Goal: Task Accomplishment & Management: Use online tool/utility

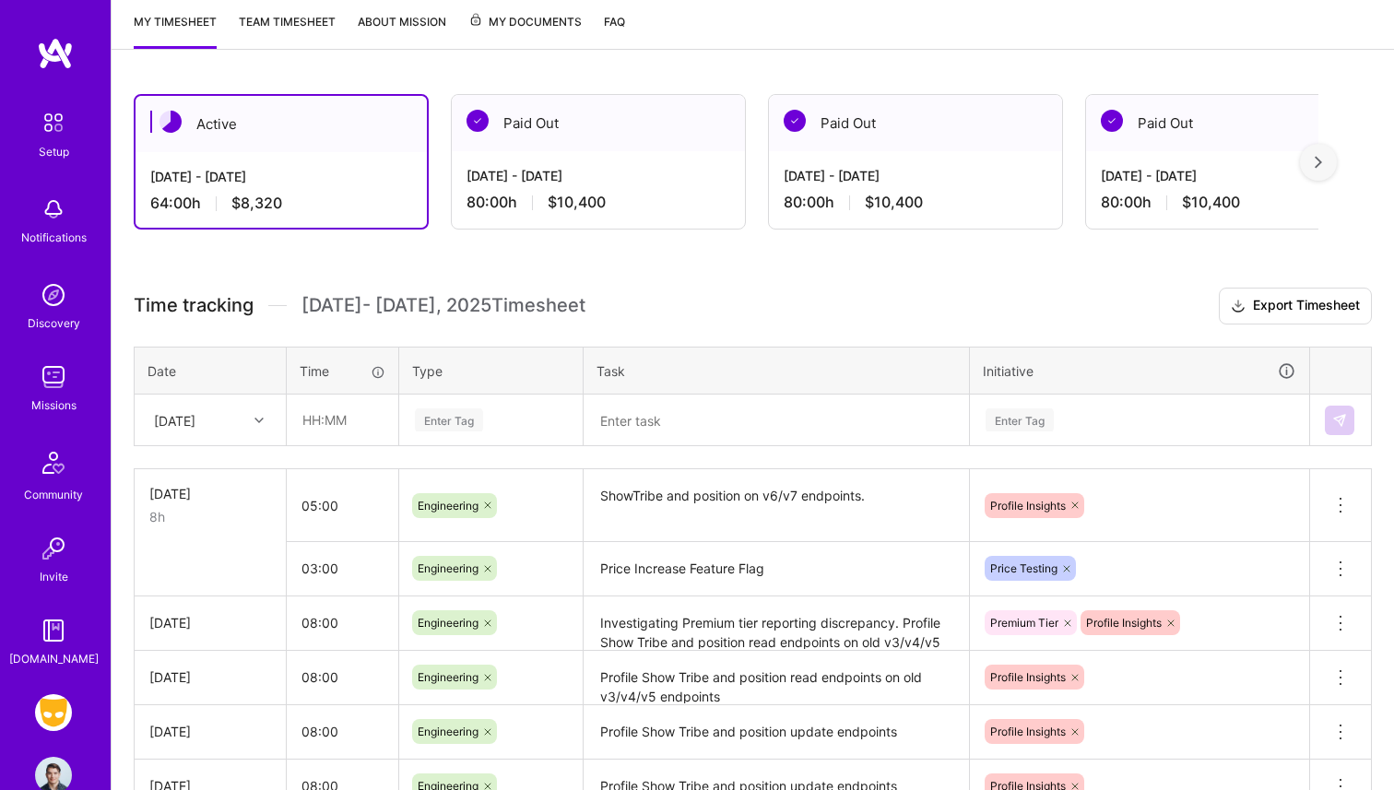
scroll to position [306, 0]
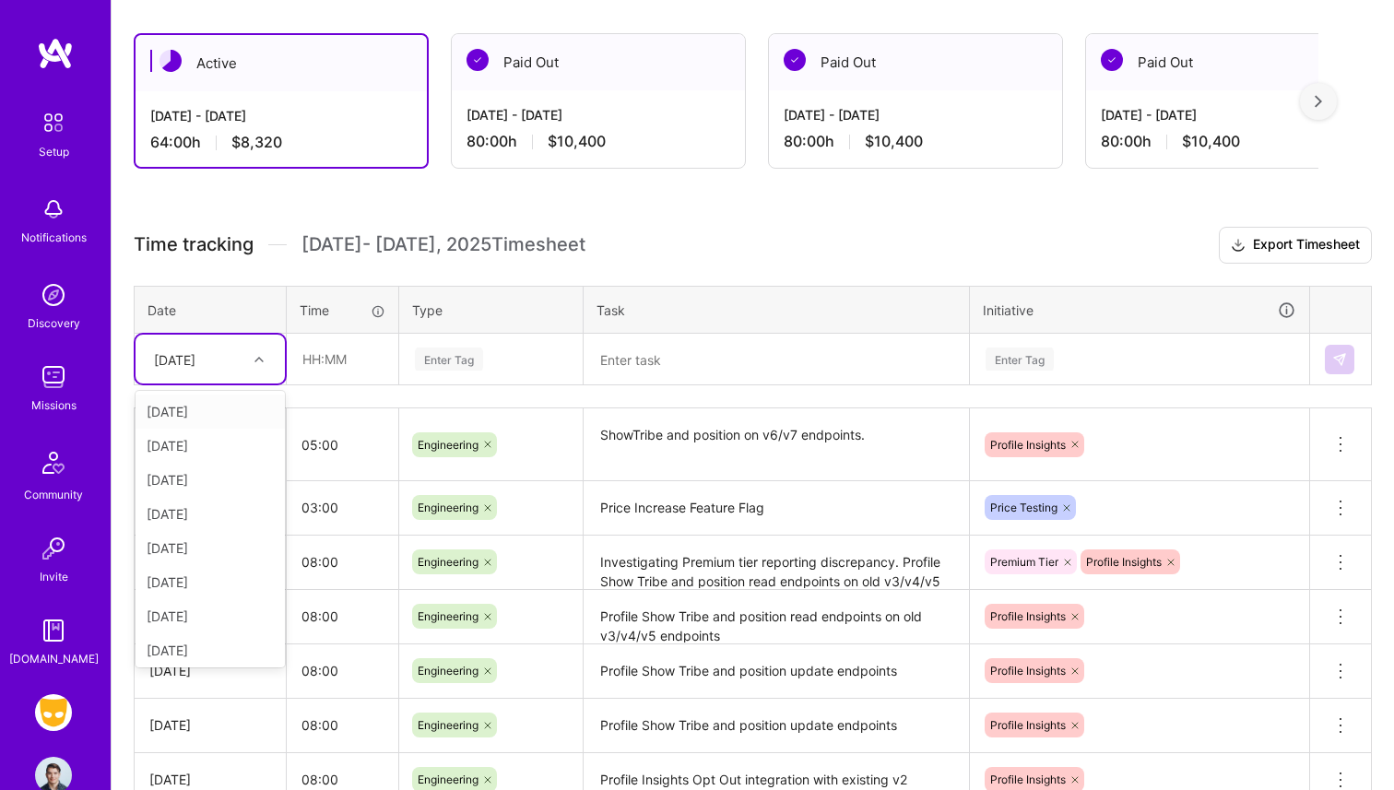
click at [195, 354] on div "[DATE]" at bounding box center [174, 358] width 41 height 19
click at [210, 650] on div "[DATE]" at bounding box center [209, 647] width 149 height 34
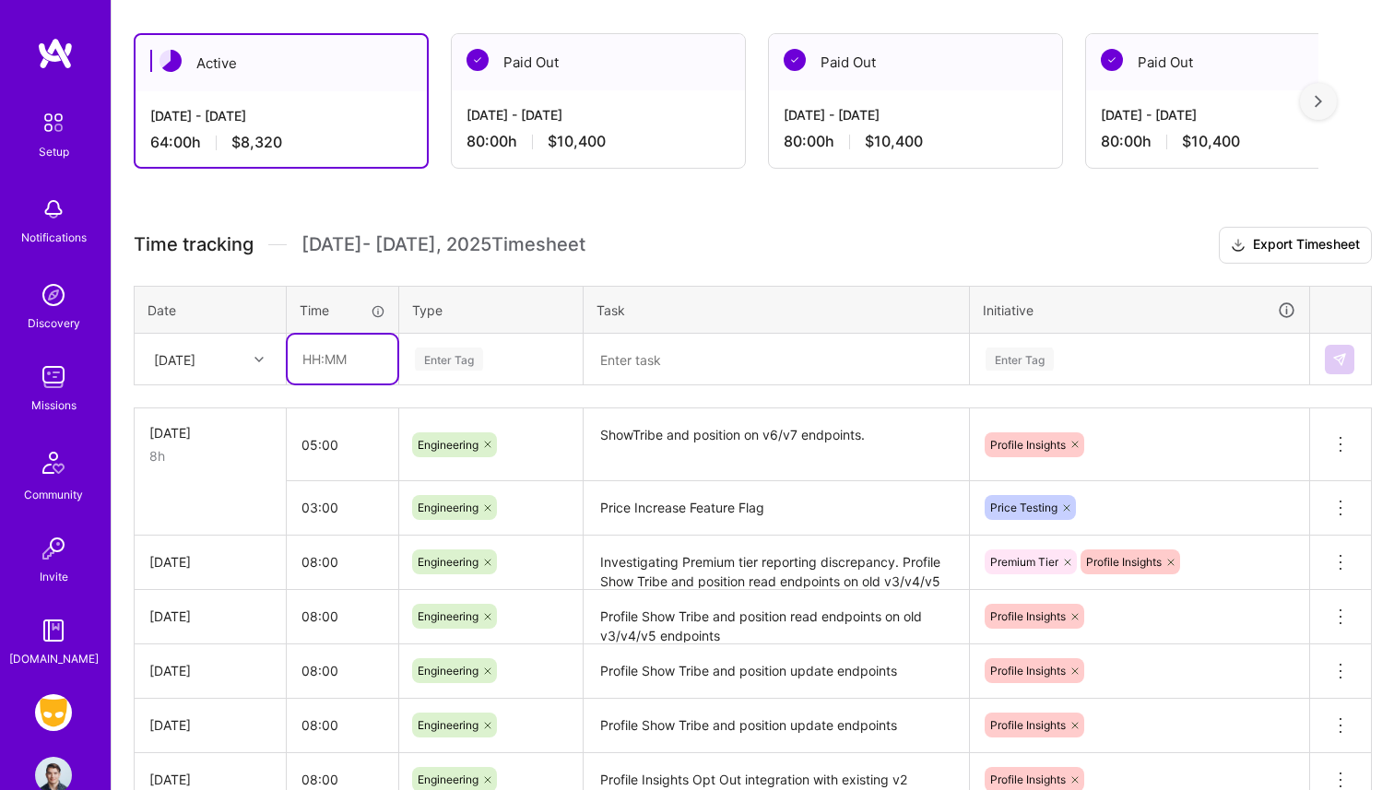
click at [328, 367] on input "text" at bounding box center [343, 359] width 110 height 49
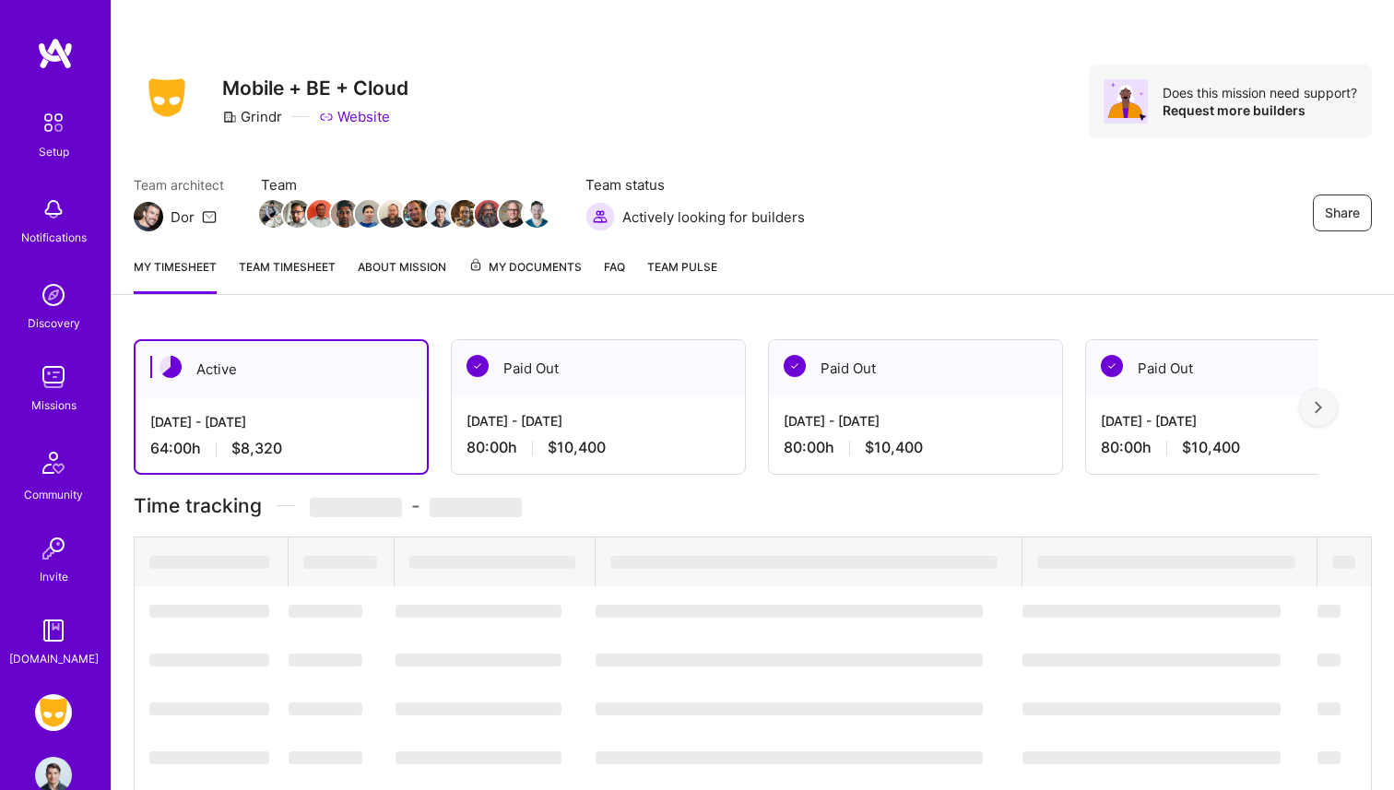
scroll to position [306, 0]
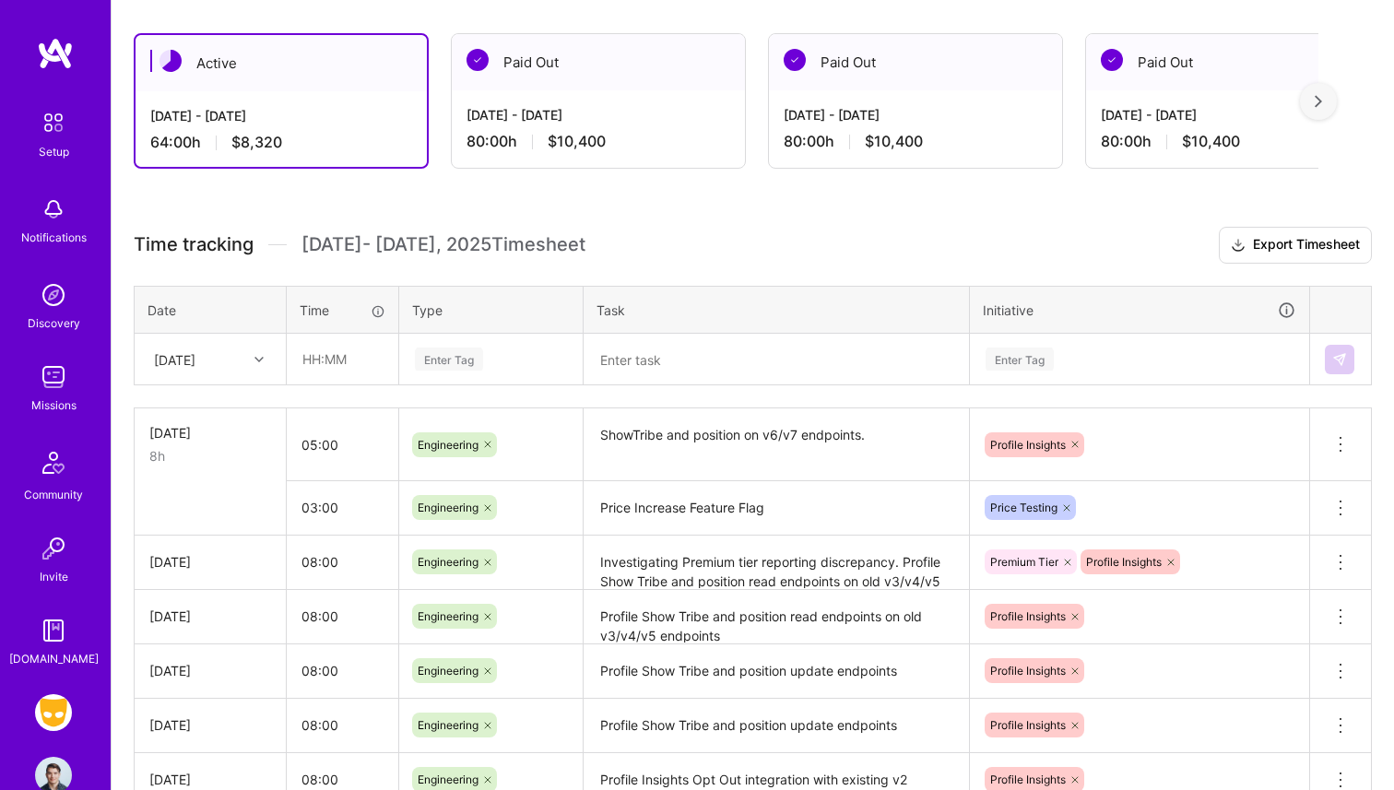
click at [188, 361] on div "[DATE]" at bounding box center [174, 358] width 41 height 19
click at [207, 643] on div "[DATE]" at bounding box center [209, 647] width 149 height 34
click at [322, 360] on input "text" at bounding box center [343, 359] width 110 height 49
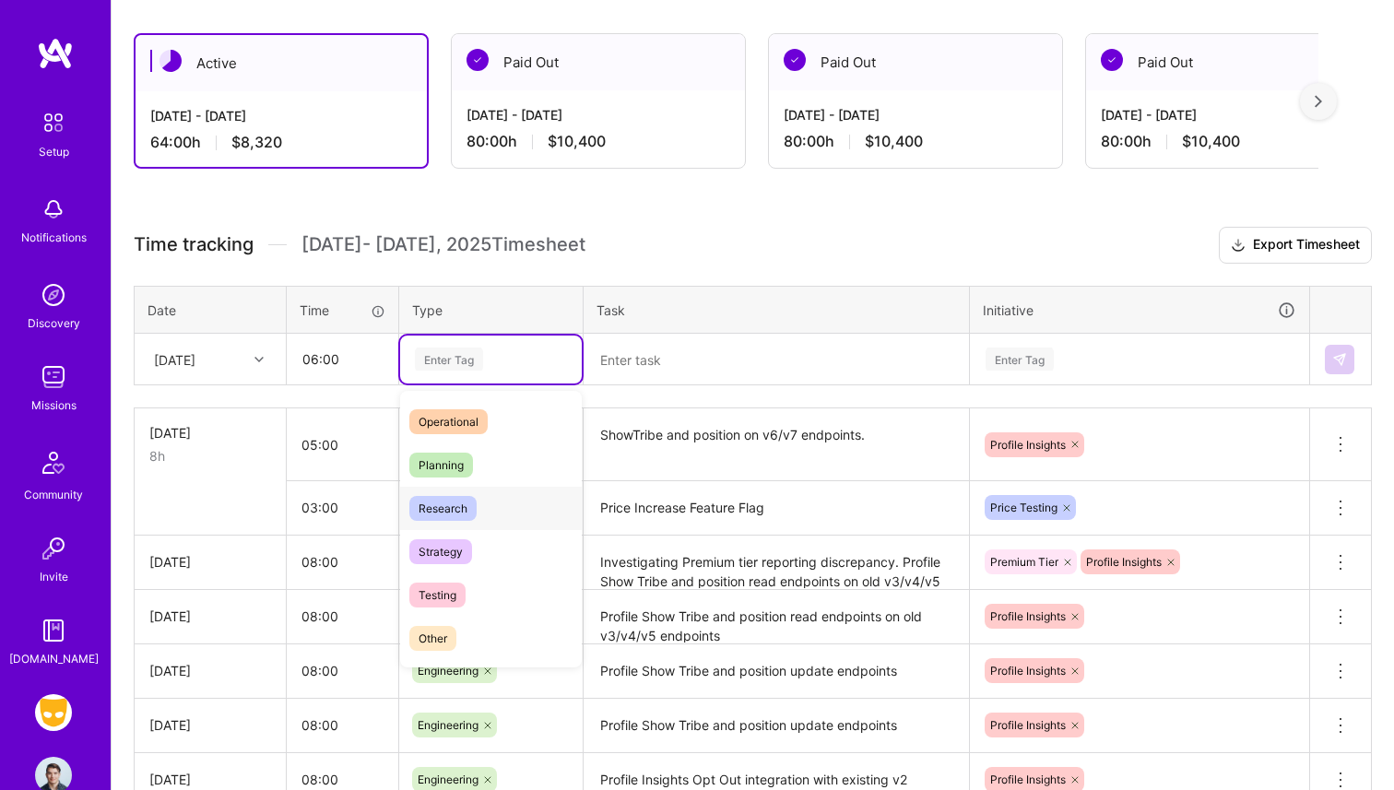
scroll to position [357, 0]
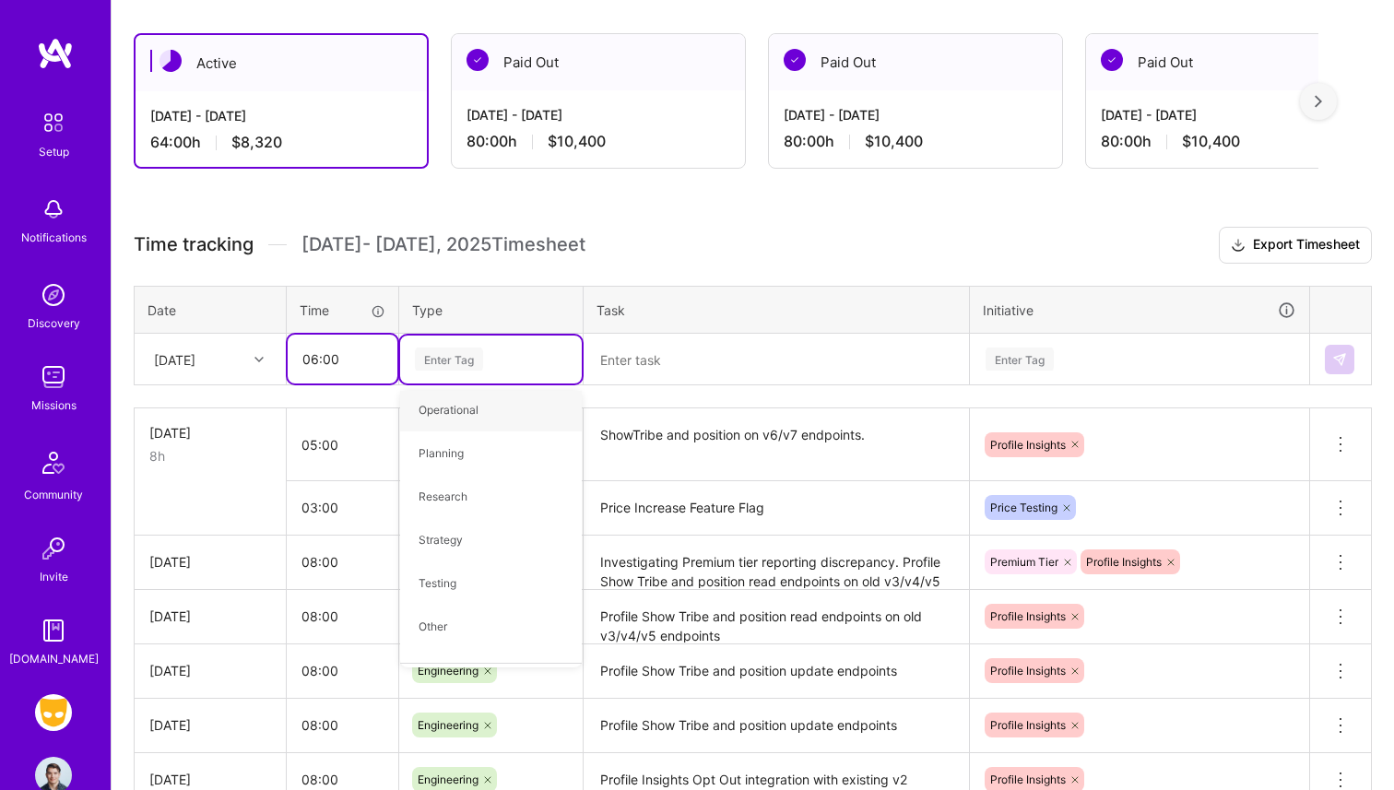
click at [333, 359] on input "06:00" at bounding box center [343, 359] width 110 height 49
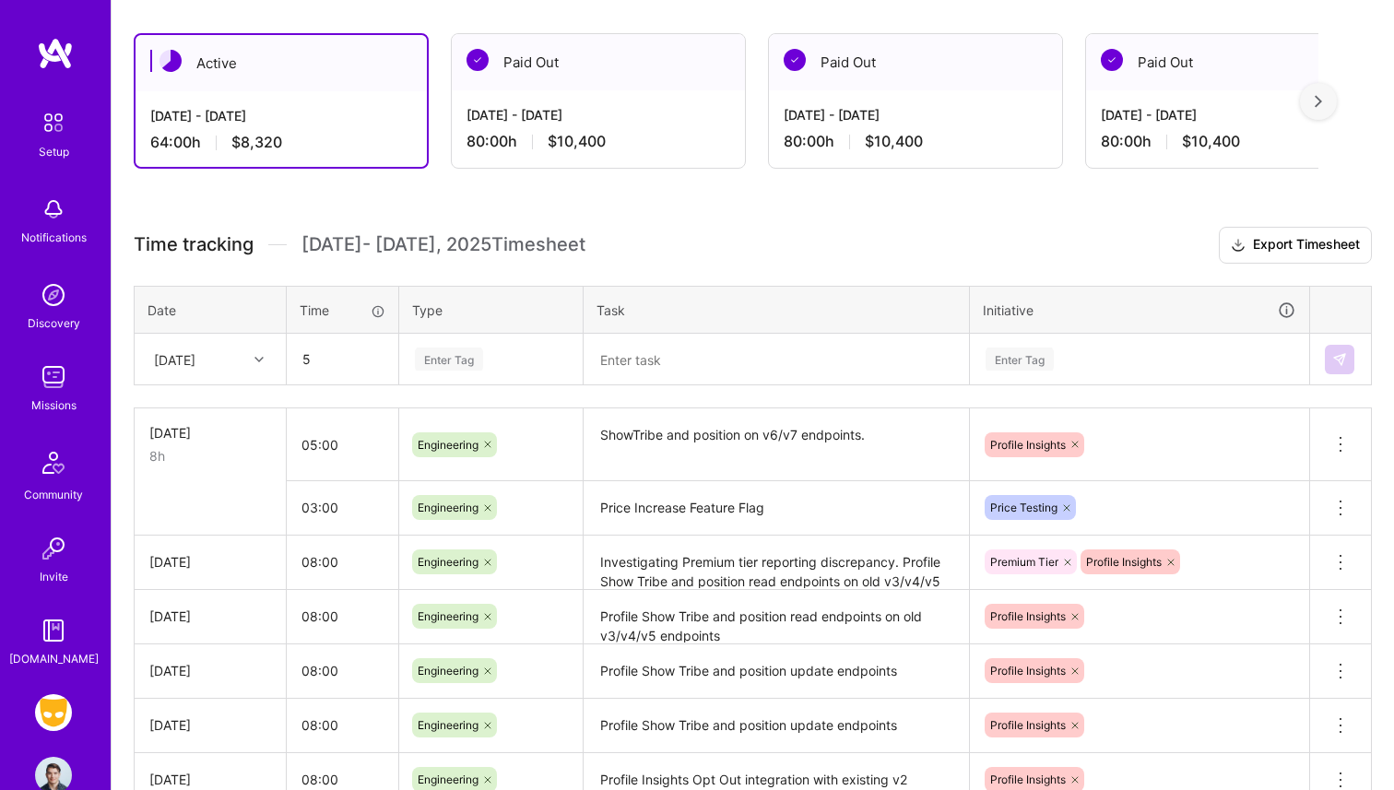
type input "05:00"
click at [430, 354] on div "Enter Tag" at bounding box center [449, 359] width 68 height 29
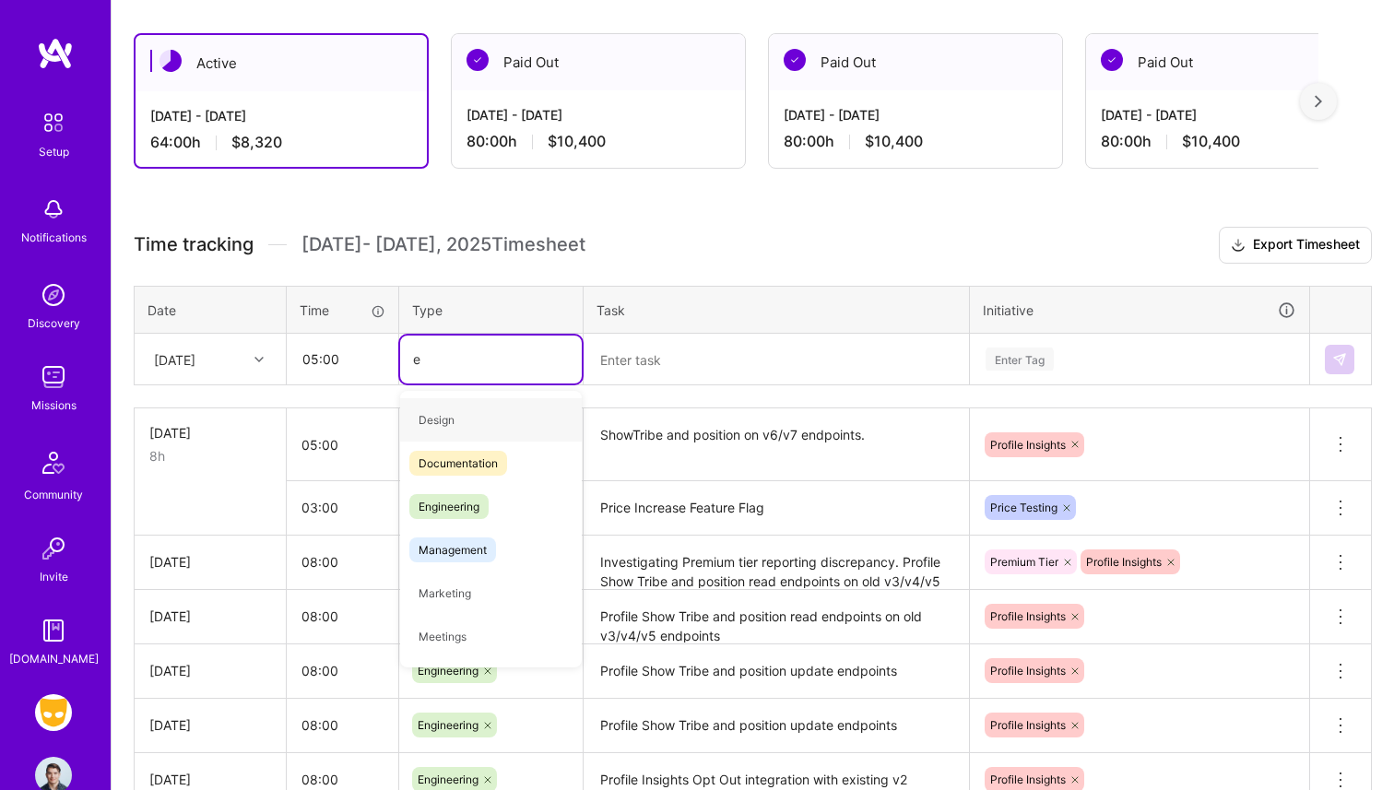
type input "en"
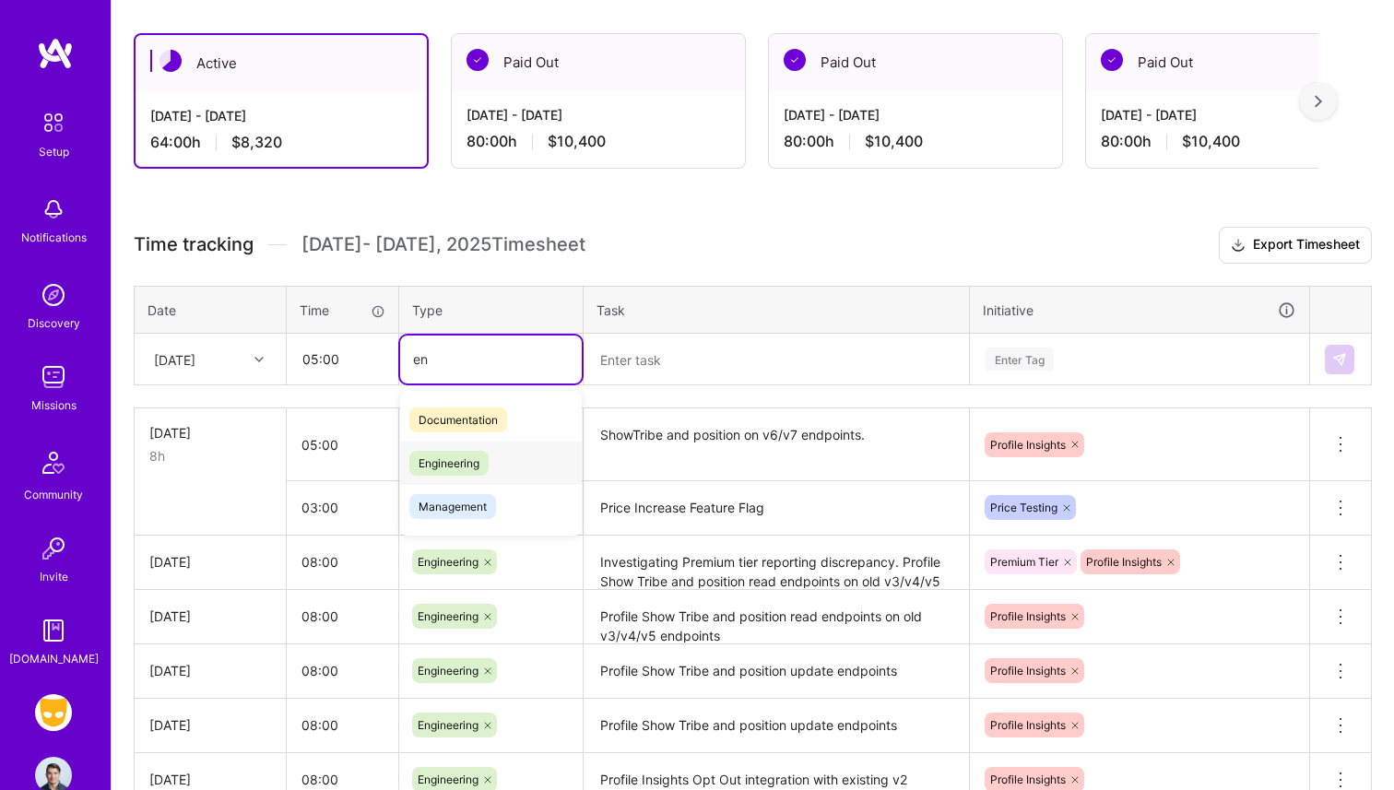
click at [449, 469] on span "Engineering" at bounding box center [448, 463] width 79 height 25
click at [1044, 340] on div "Enter Tag" at bounding box center [1139, 360] width 337 height 48
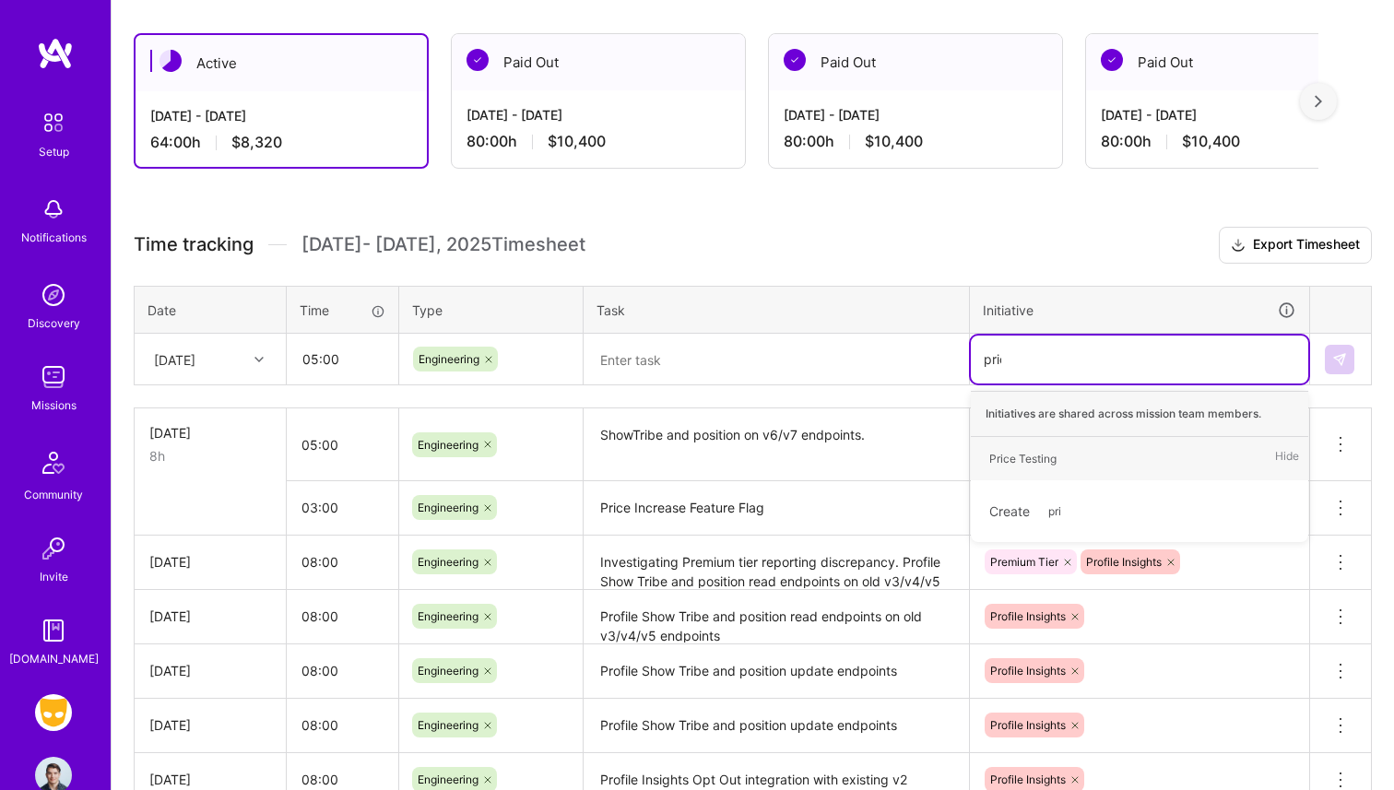
type input "price"
click at [1043, 449] on div "Price Testing" at bounding box center [1022, 458] width 67 height 19
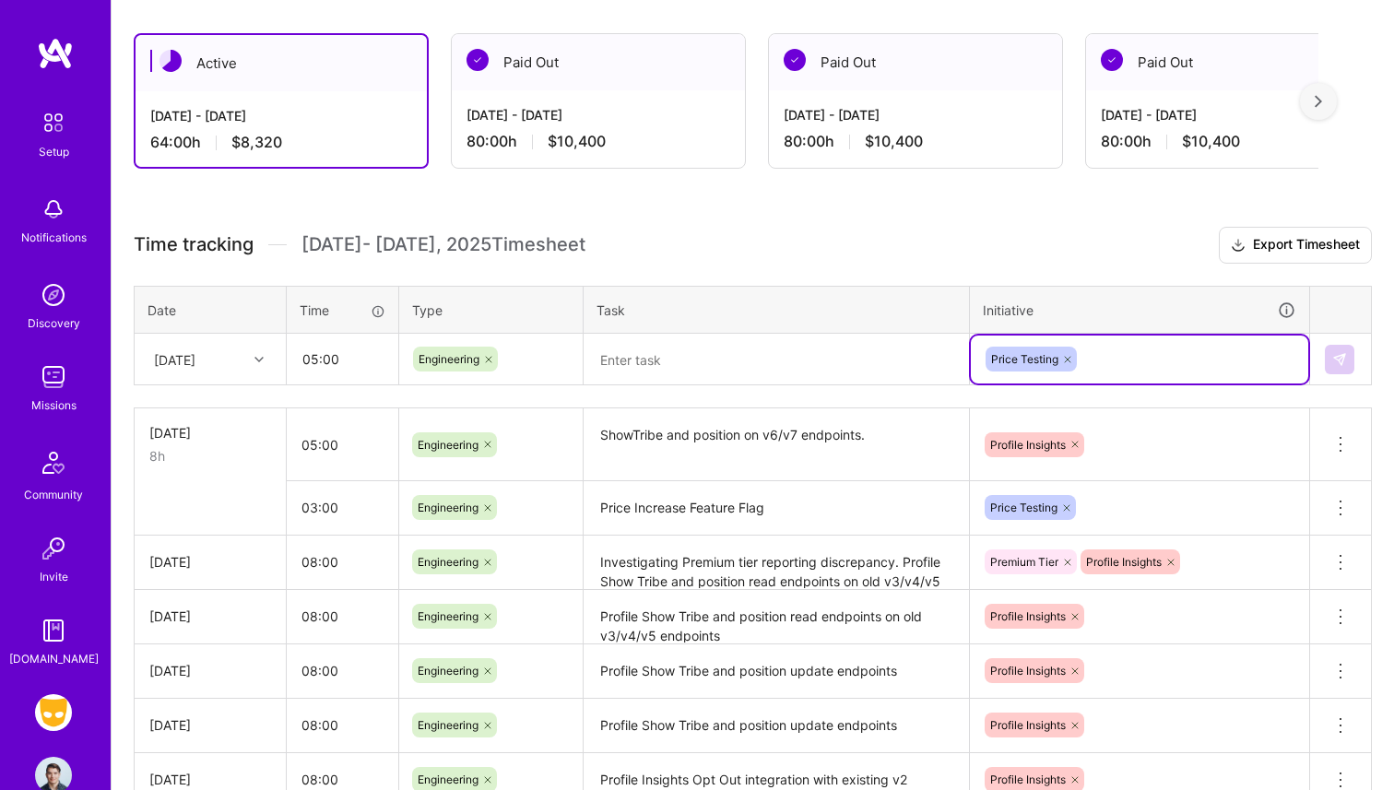
click at [685, 357] on textarea at bounding box center [776, 360] width 382 height 48
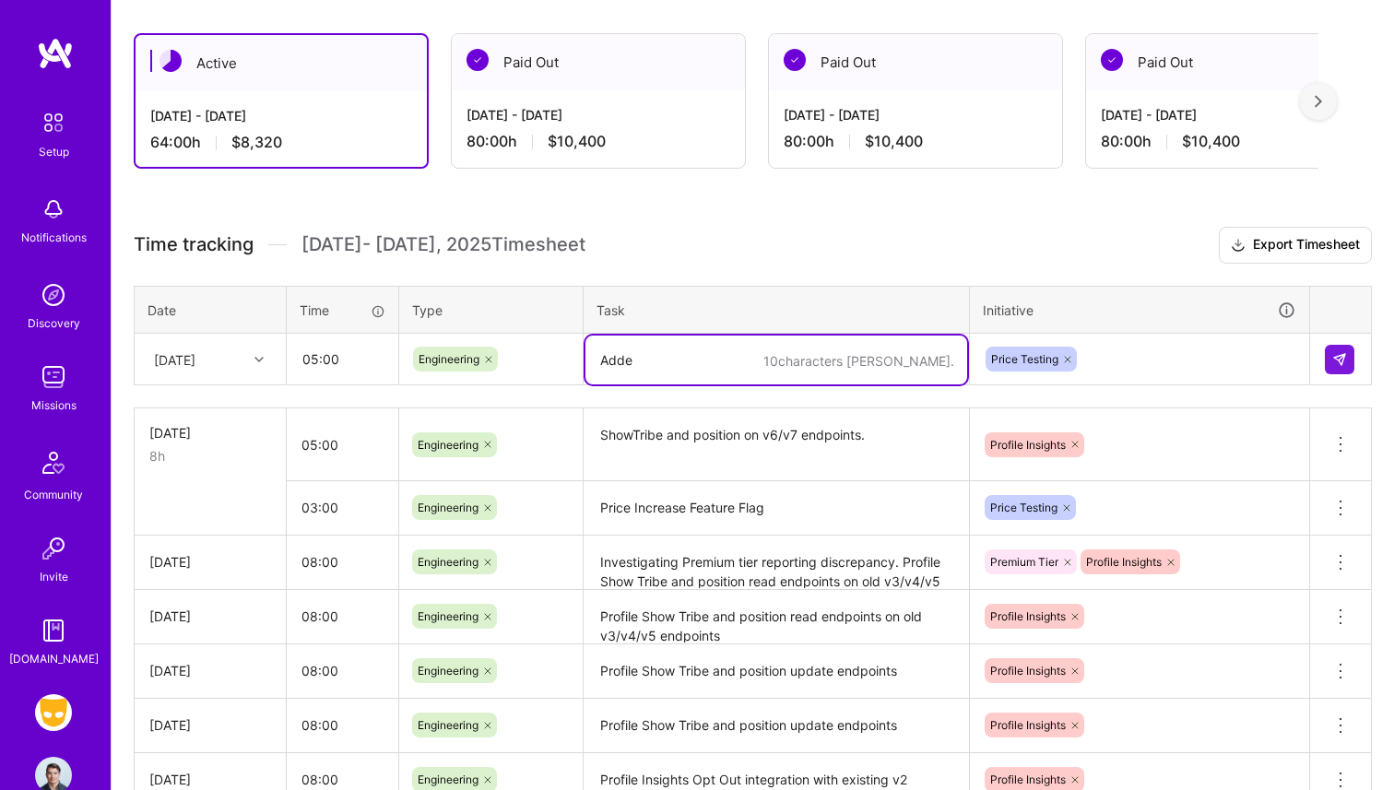
click at [680, 517] on textarea "Price Increase Feature Flag" at bounding box center [776, 508] width 382 height 51
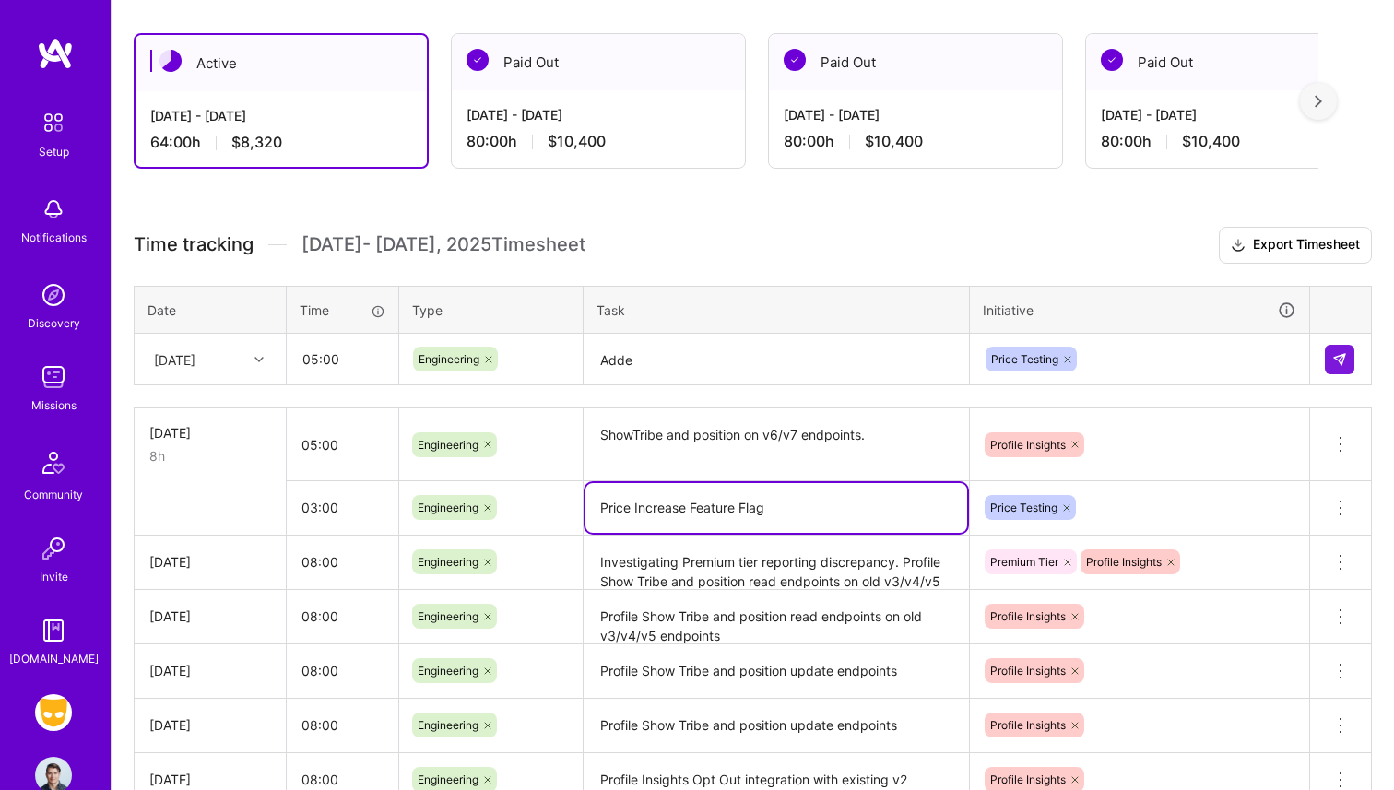
click at [673, 328] on th "Task" at bounding box center [776, 310] width 386 height 48
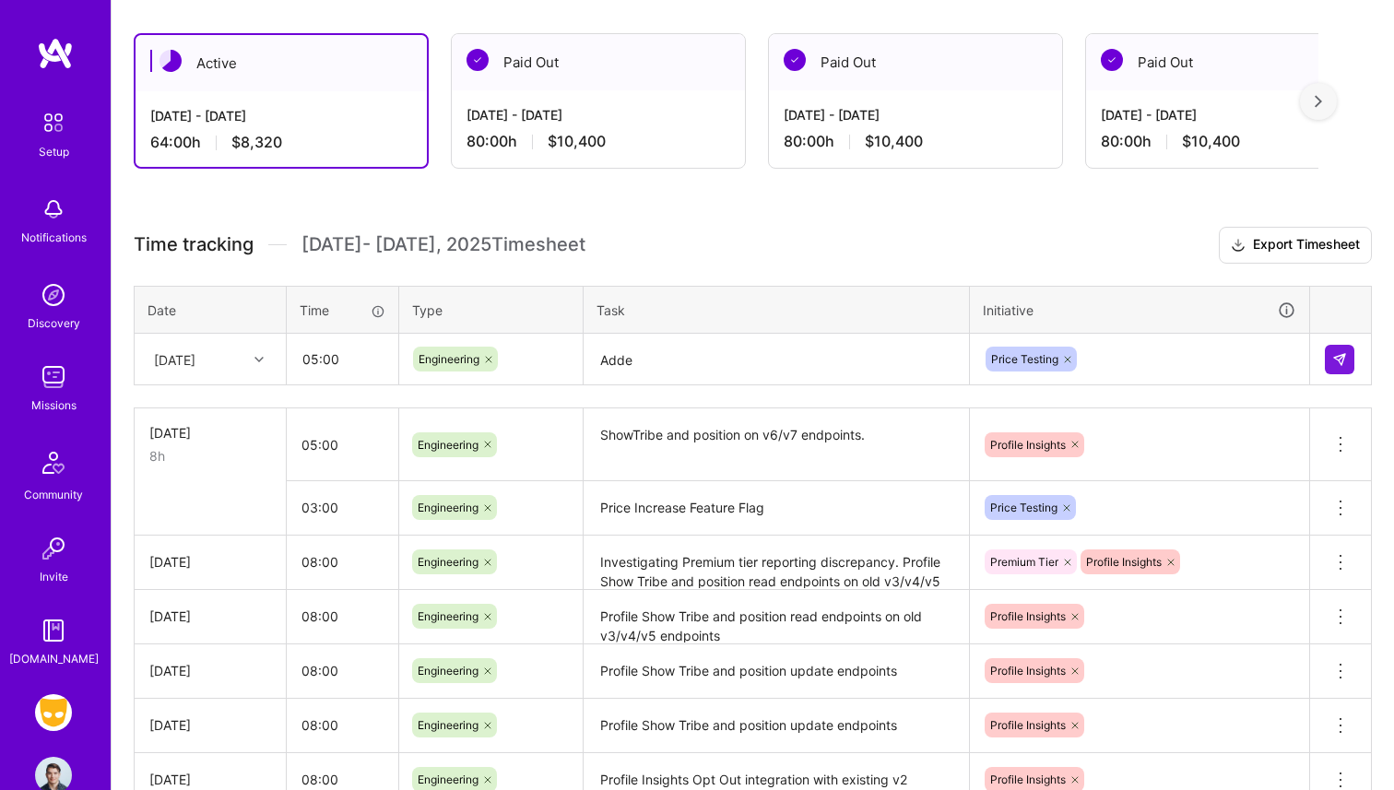
click at [661, 359] on textarea "Adde" at bounding box center [776, 360] width 382 height 49
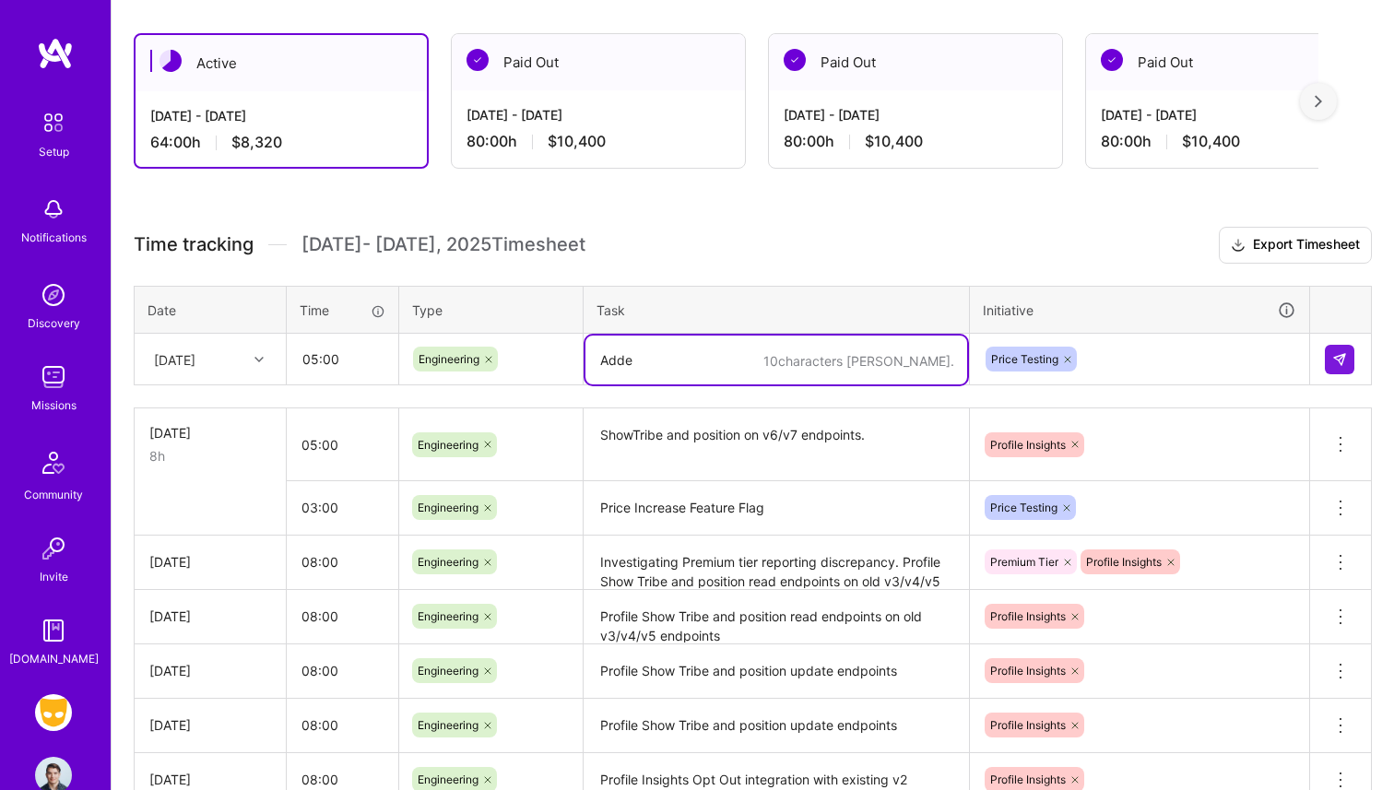
paste textarea "Price Increase Feature Flag"
type textarea "Price Increase Feature Flag and testing"
click at [314, 507] on input "03:00" at bounding box center [343, 507] width 112 height 49
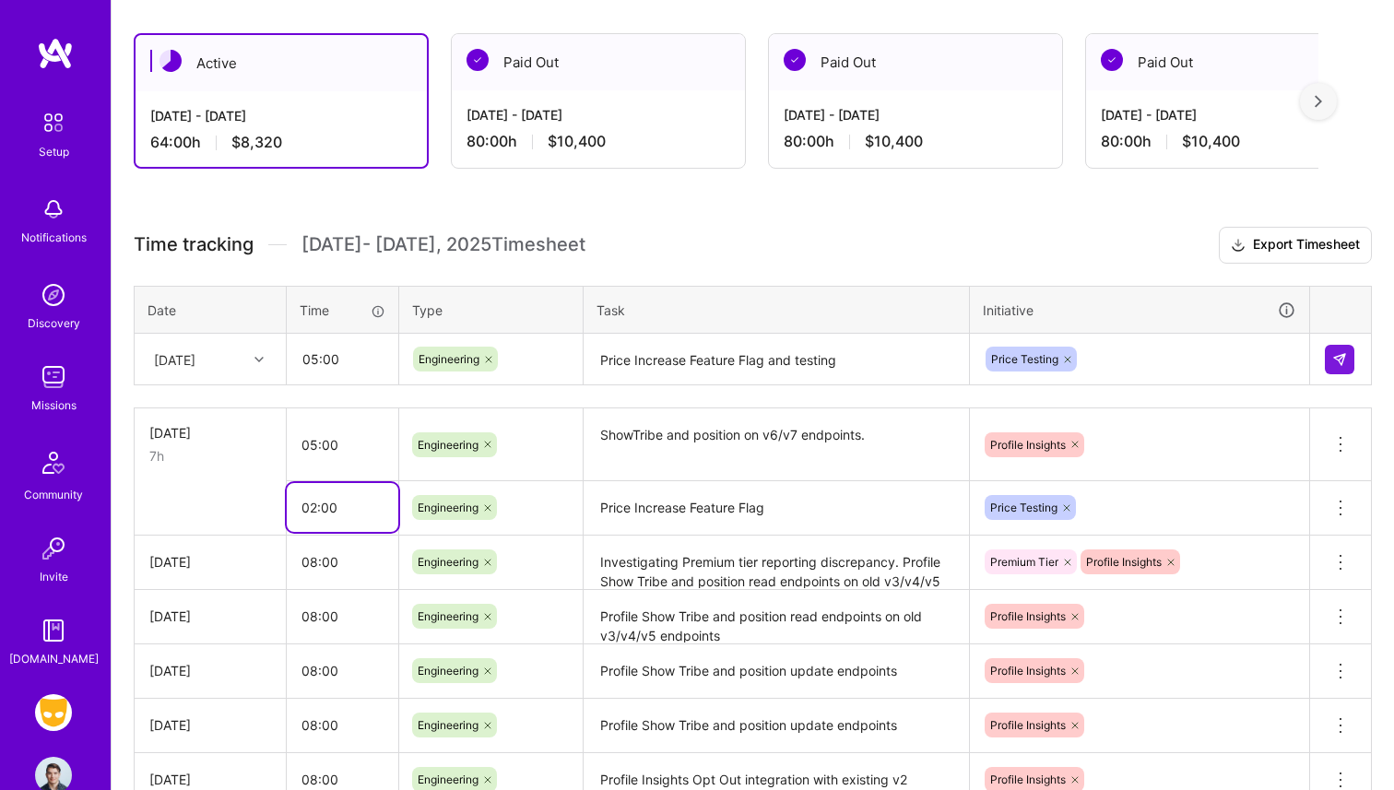
type input "02:00"
click at [314, 440] on input "05:00" at bounding box center [343, 444] width 112 height 49
type input "06:00"
click at [699, 368] on textarea "Price Increase Feature Flag and testing" at bounding box center [776, 360] width 382 height 49
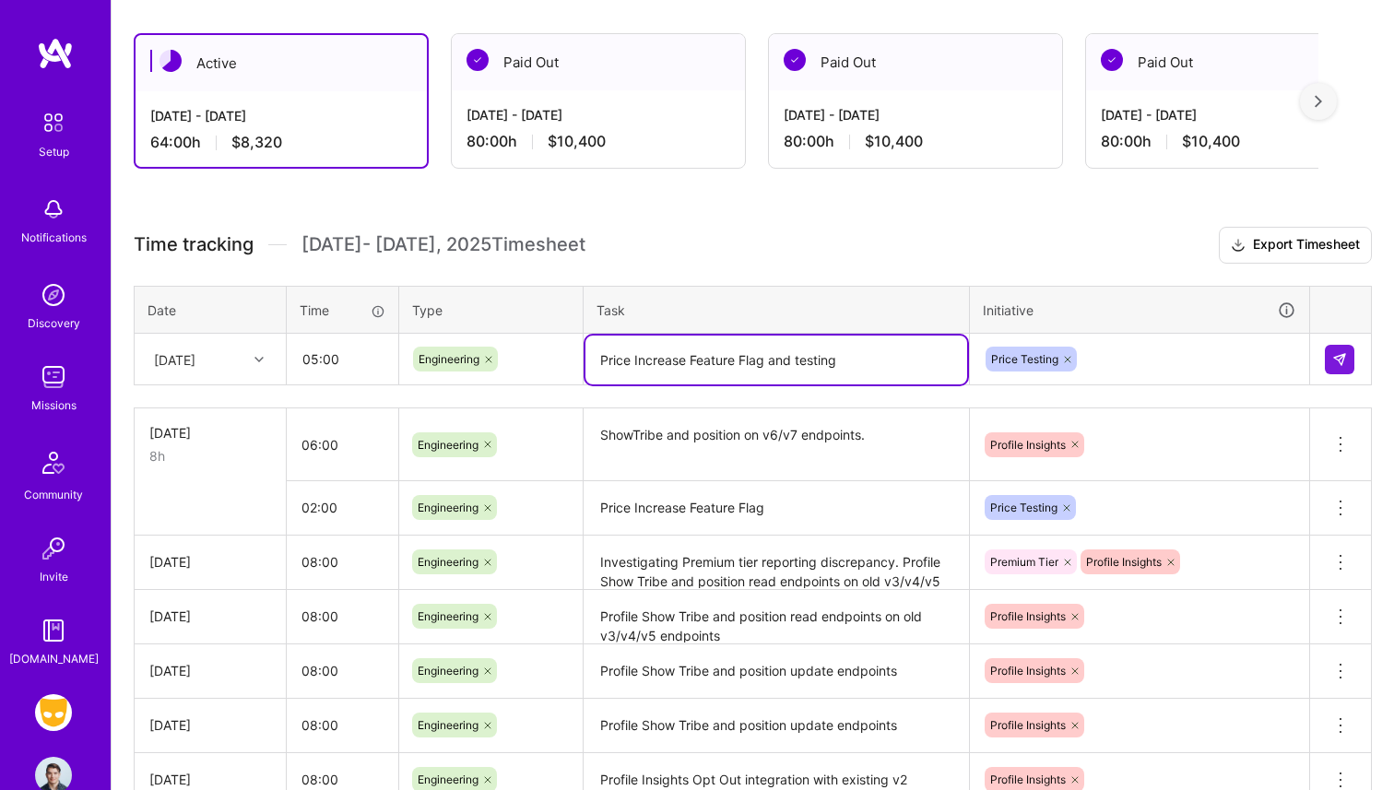
click at [858, 359] on textarea "Price Increase Feature Flag and testing" at bounding box center [776, 360] width 382 height 49
type textarea "Price Increase Feature Flag and testing."
click at [1222, 368] on div "Price Testing" at bounding box center [1140, 359] width 312 height 29
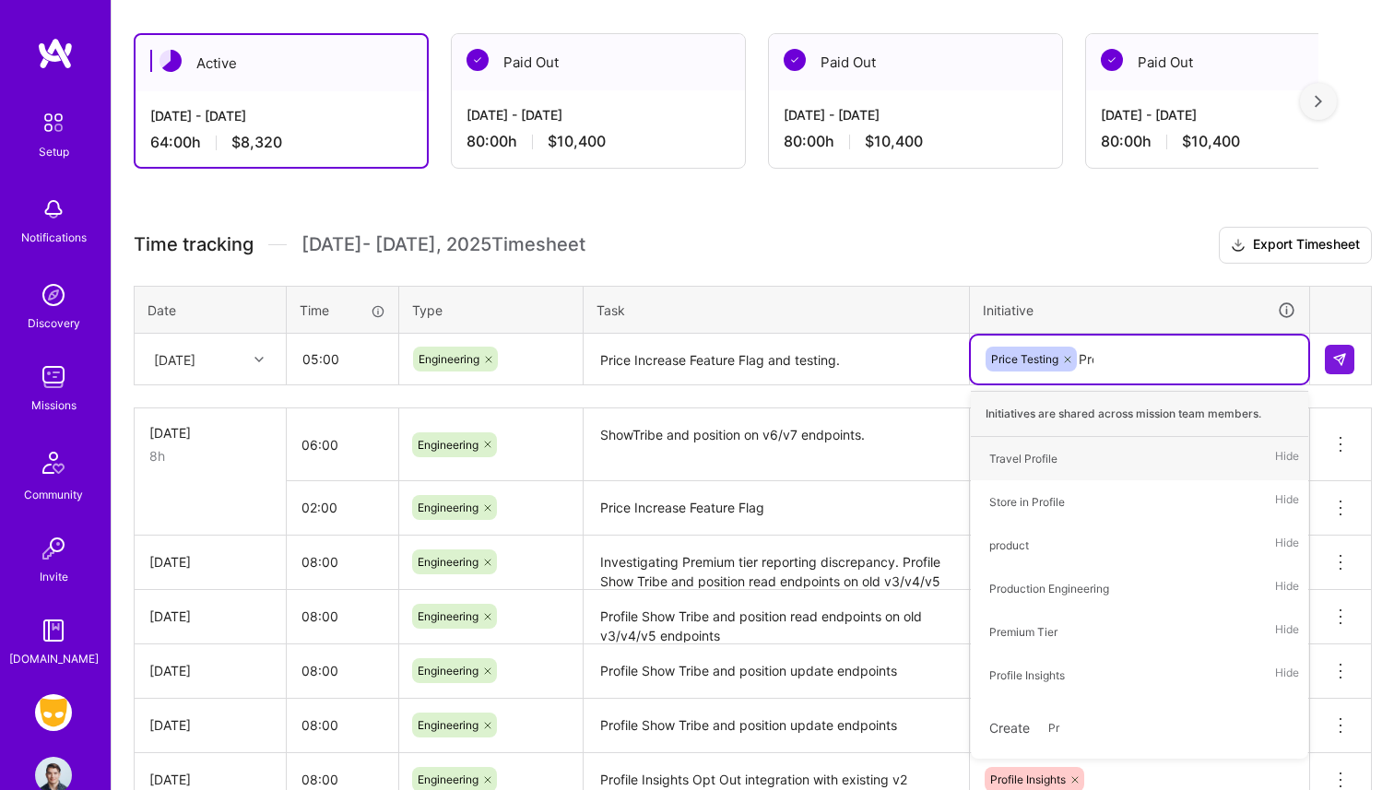
type input "Prof"
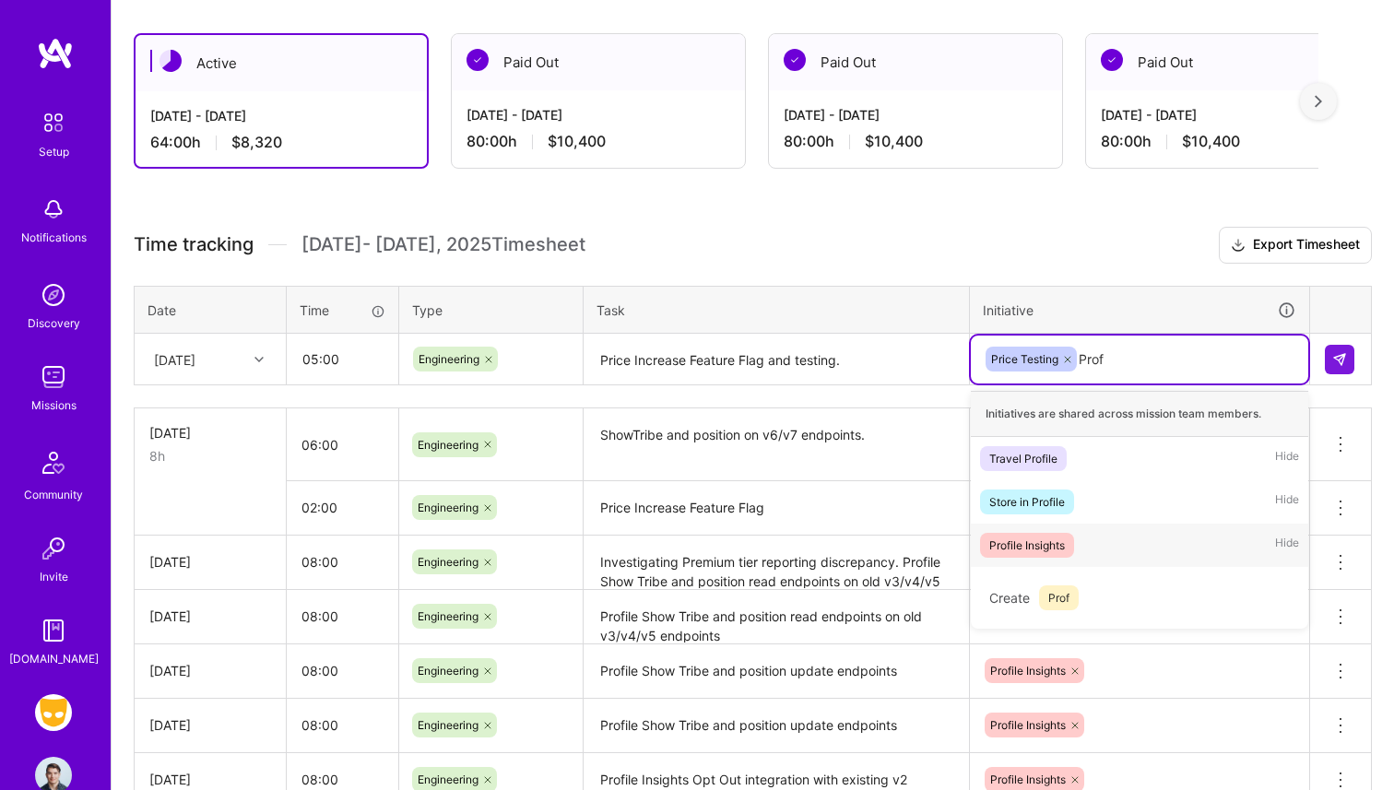
click at [1169, 526] on div "Profile Insights Hide" at bounding box center [1139, 545] width 337 height 43
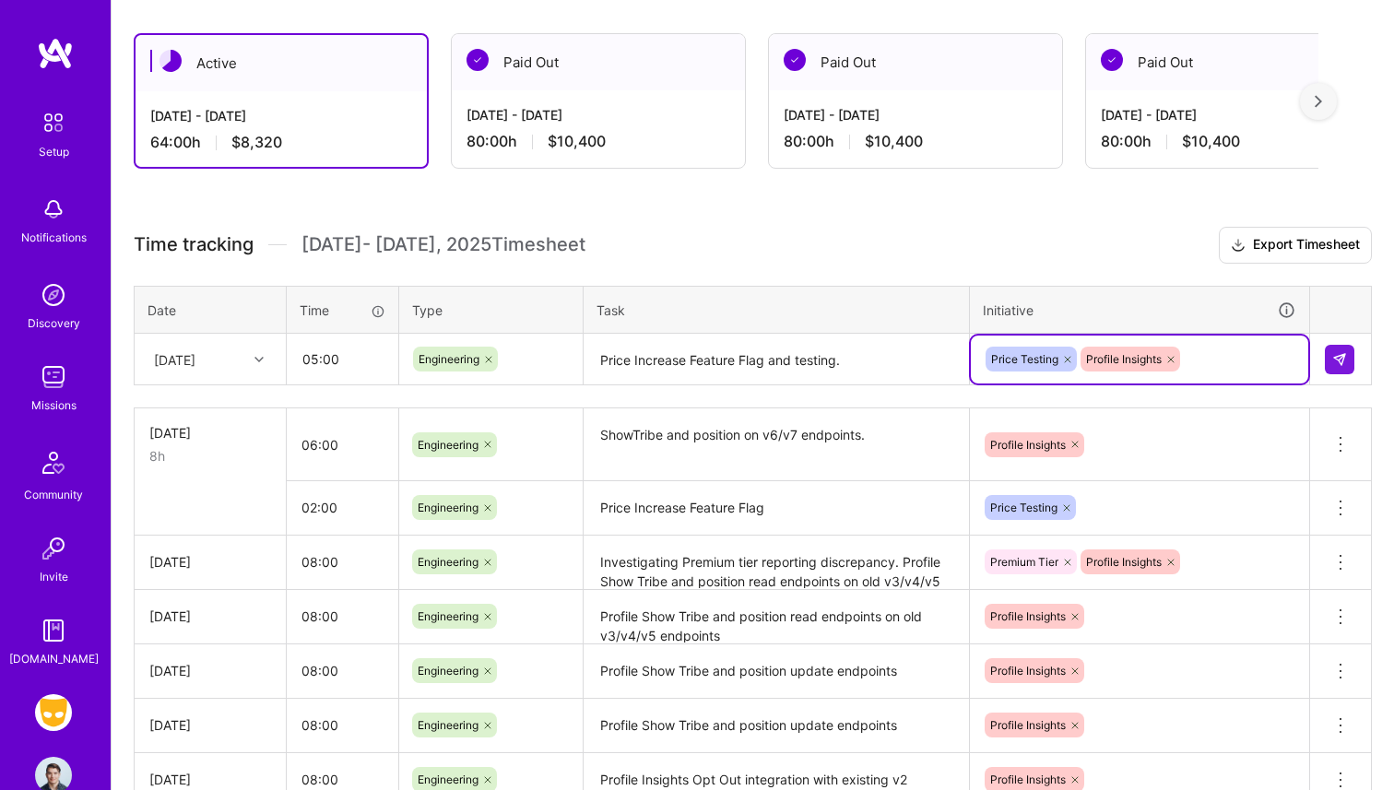
click at [905, 364] on textarea "Price Increase Feature Flag and testing." at bounding box center [776, 360] width 382 height 49
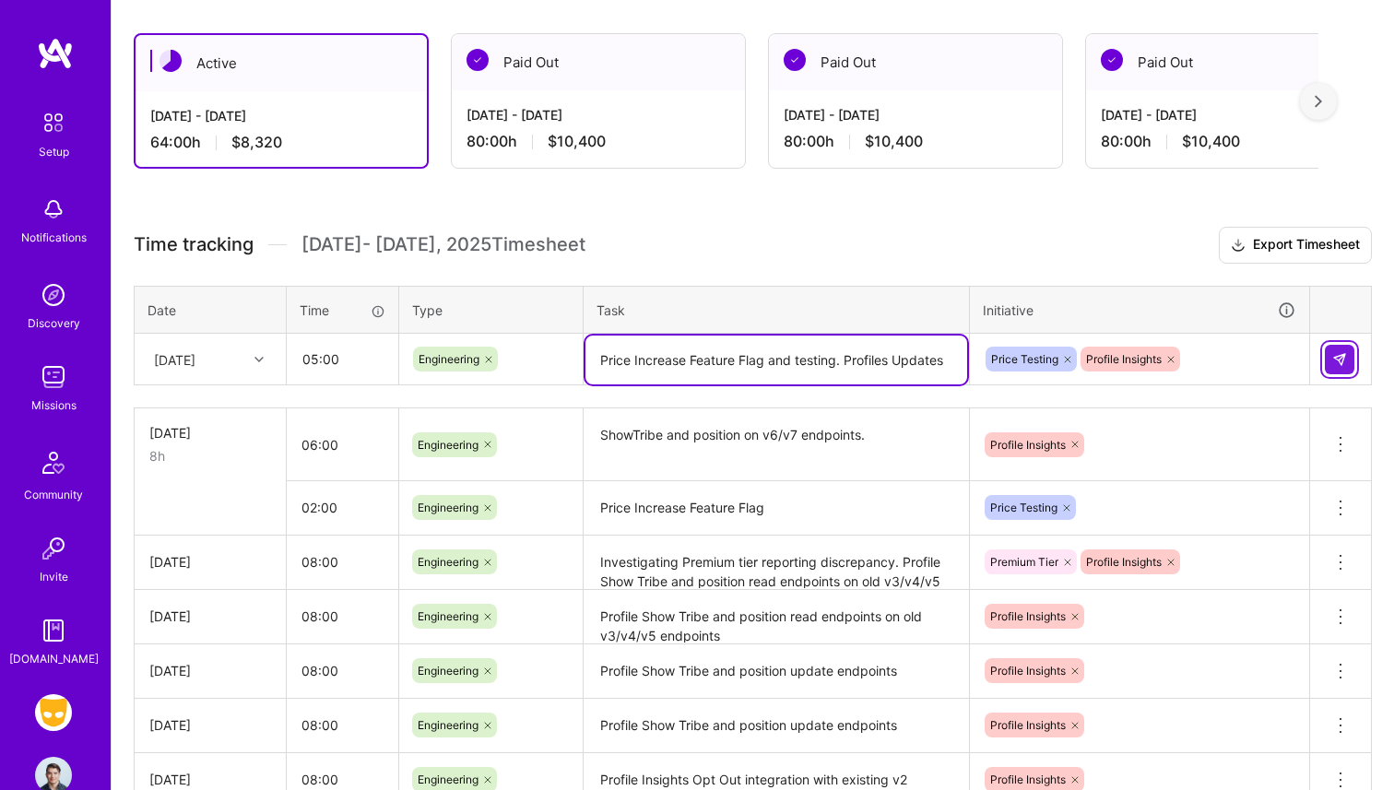
type textarea "Price Increase Feature Flag and testing. Profiles Updates"
click at [1337, 359] on img at bounding box center [1339, 359] width 15 height 15
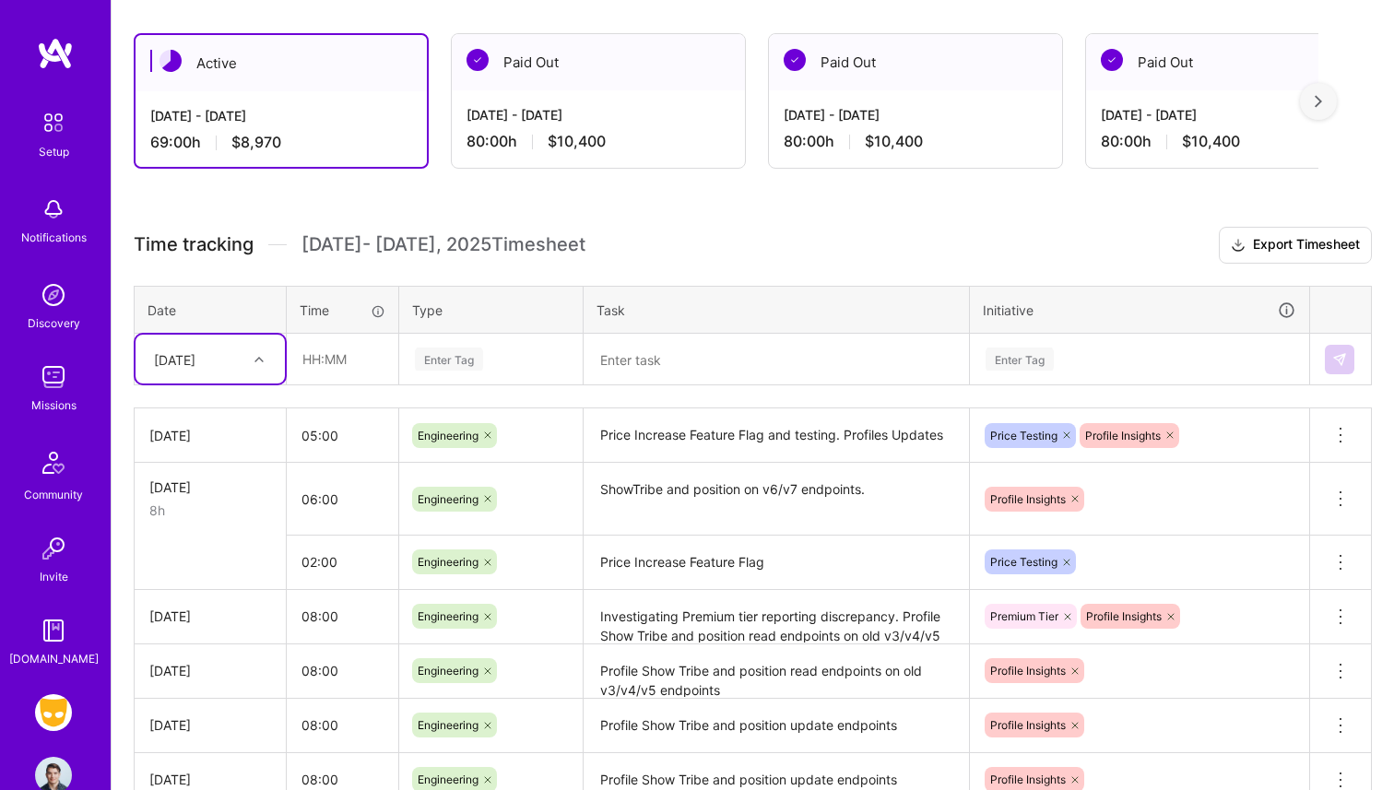
click at [229, 357] on div "[DATE]" at bounding box center [196, 359] width 102 height 30
click at [195, 635] on div "[DATE]" at bounding box center [209, 647] width 149 height 34
click at [342, 365] on input "text" at bounding box center [343, 359] width 110 height 49
type input "08:00"
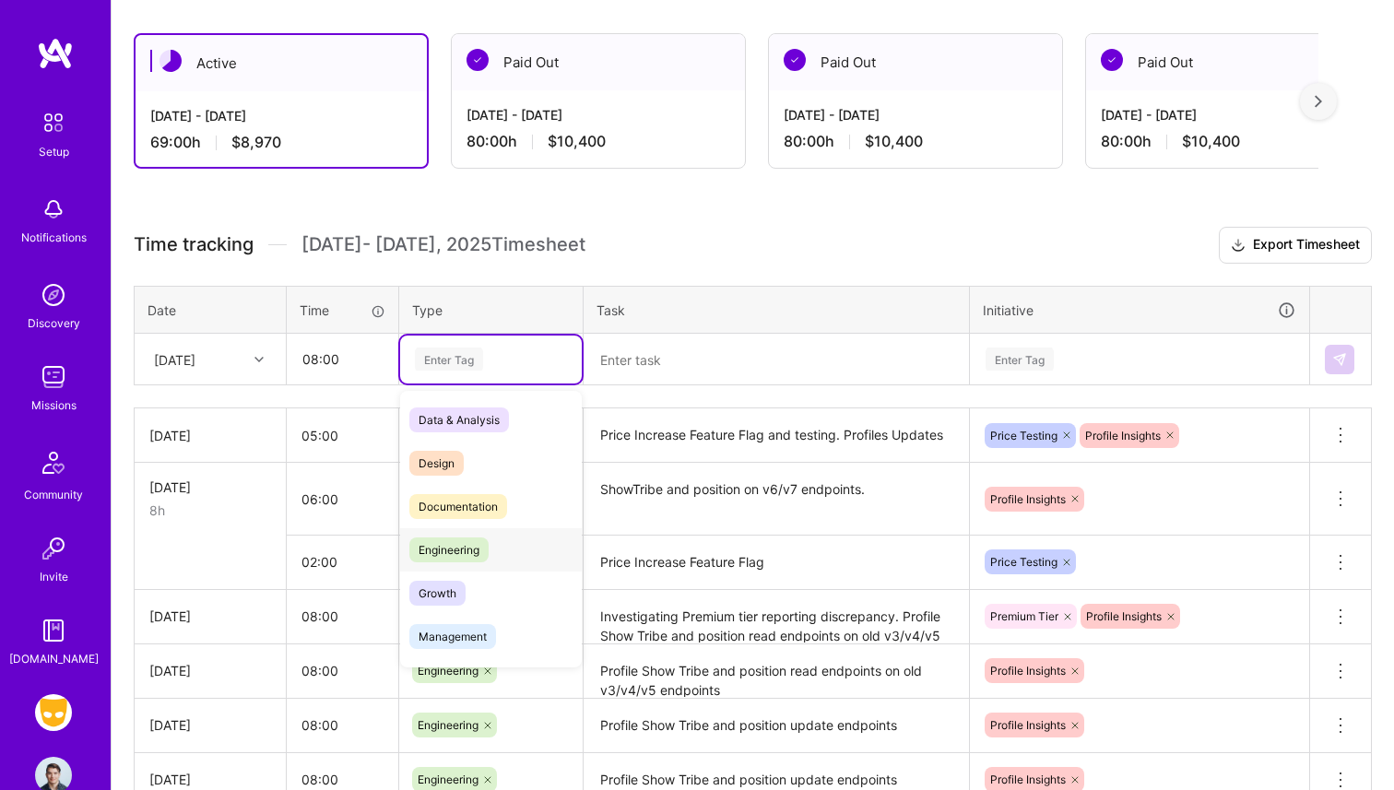
click at [456, 548] on span "Engineering" at bounding box center [448, 549] width 79 height 25
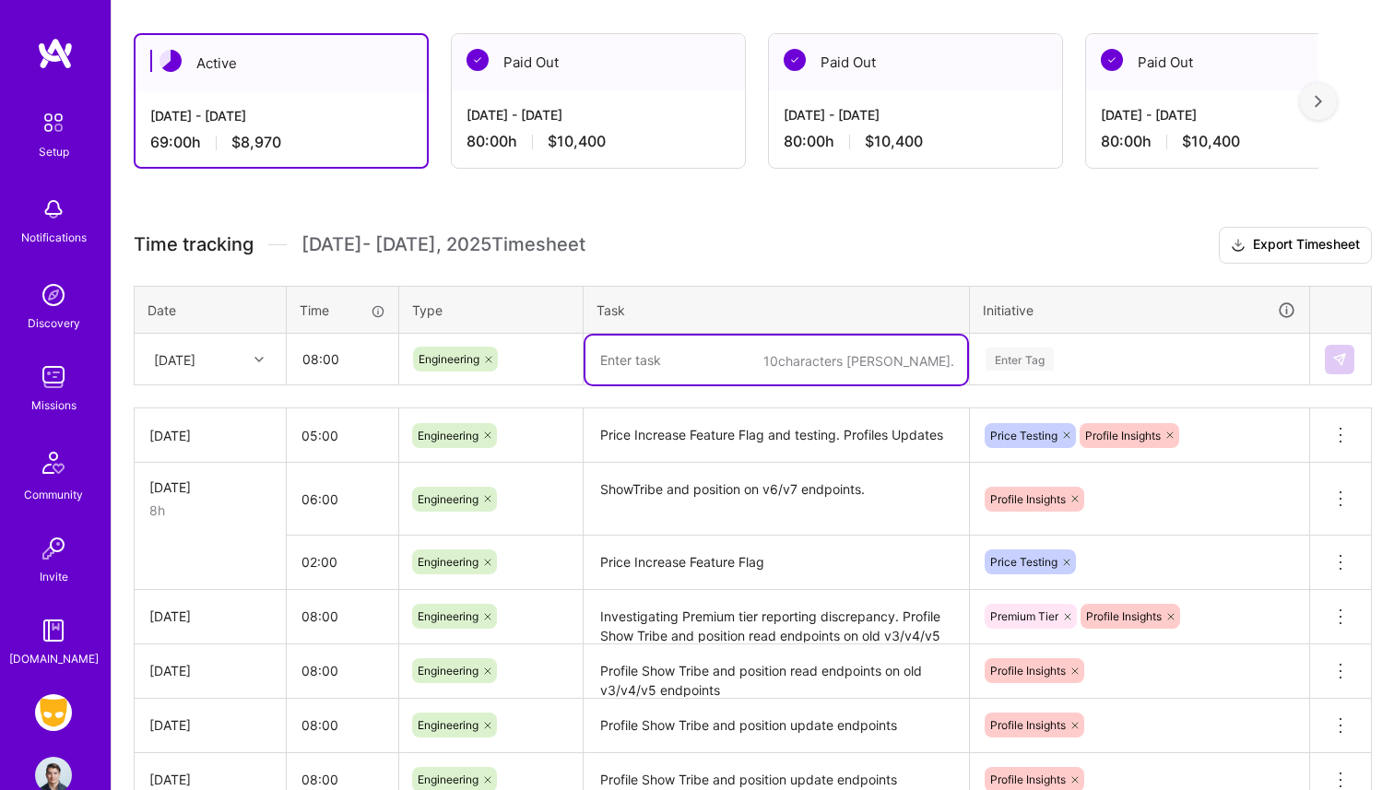
click at [599, 351] on textarea at bounding box center [776, 360] width 382 height 49
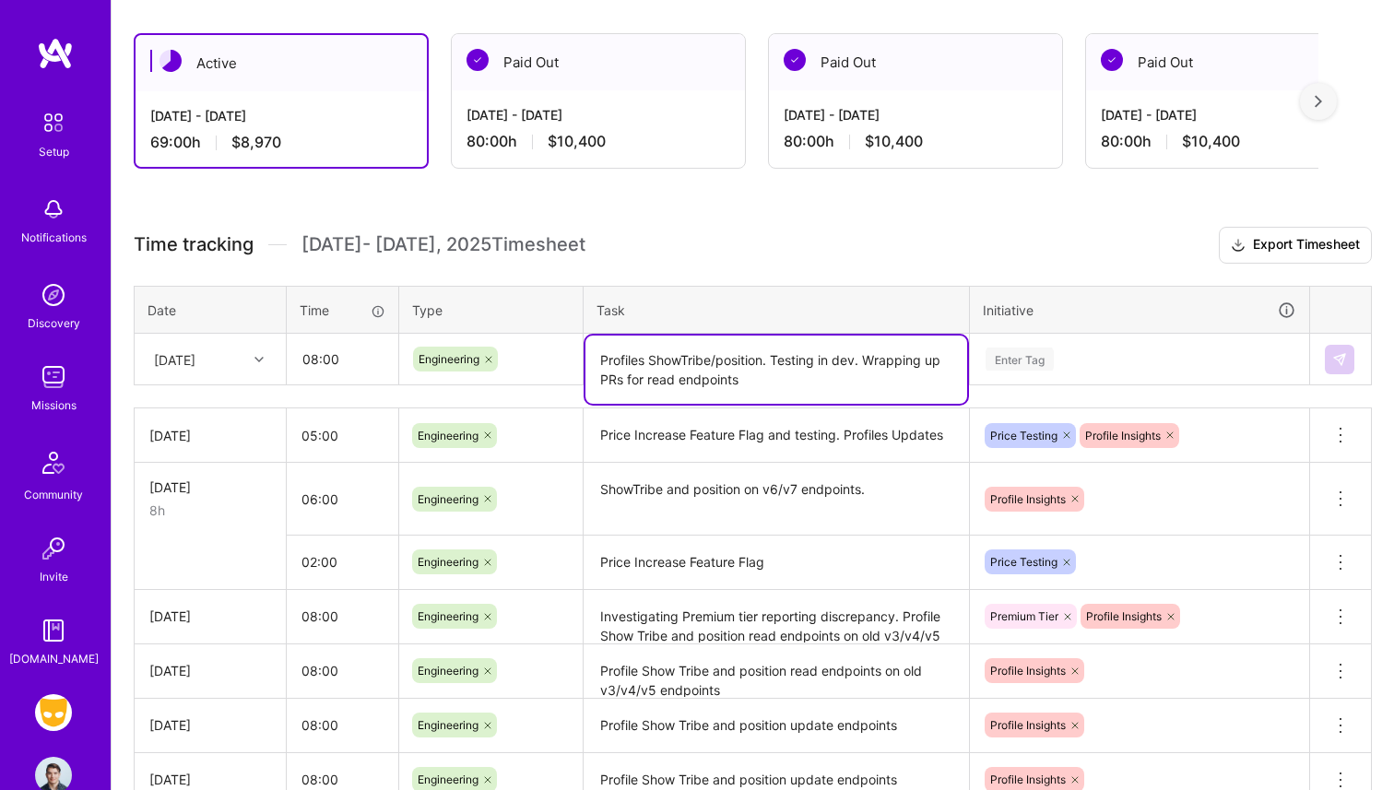
type textarea "Profiles ShowTribe/position. Testing in dev. Wrapping up PRs for read endpoints"
click at [1108, 363] on div "Enter Tag" at bounding box center [1140, 359] width 312 height 23
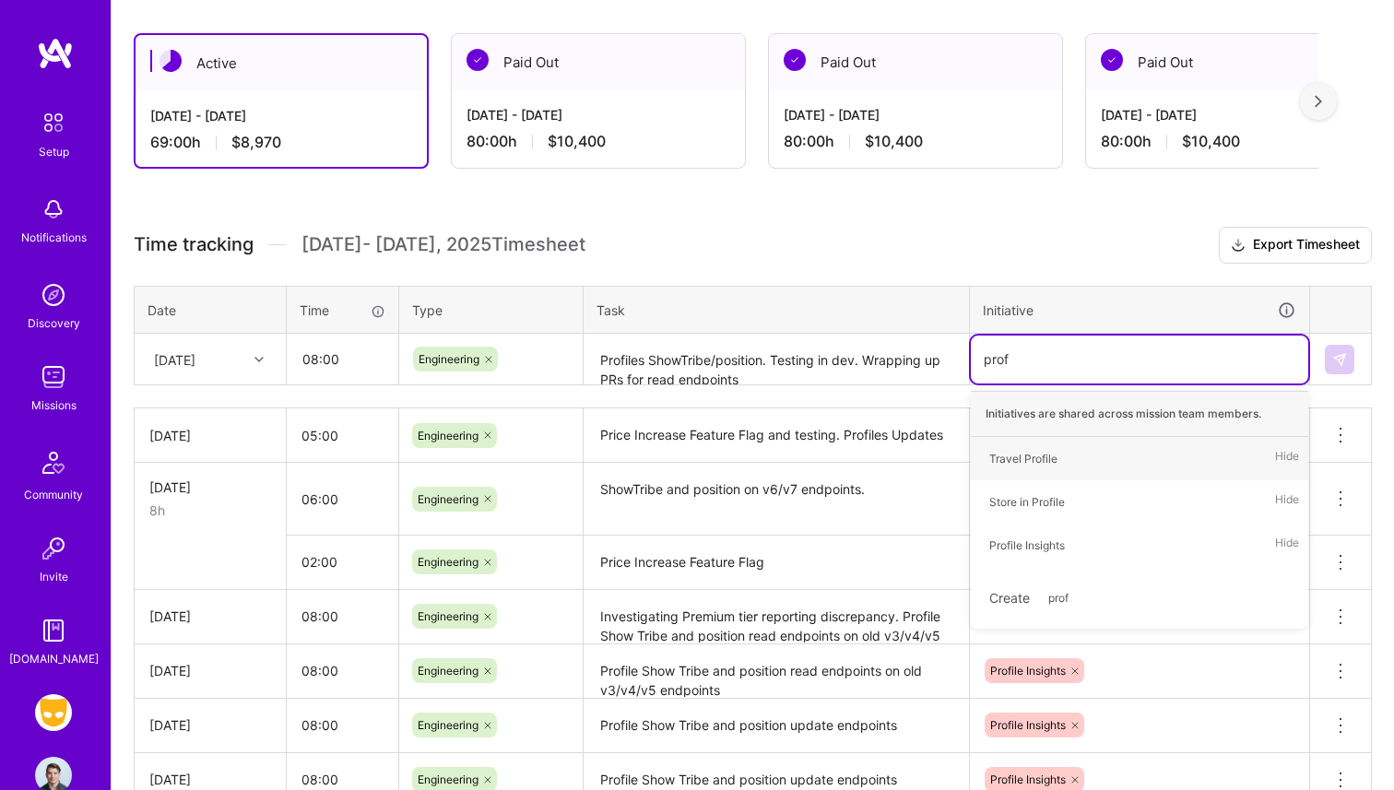
type input "profi"
click at [1100, 550] on div "Profile Insights Hide" at bounding box center [1139, 545] width 337 height 43
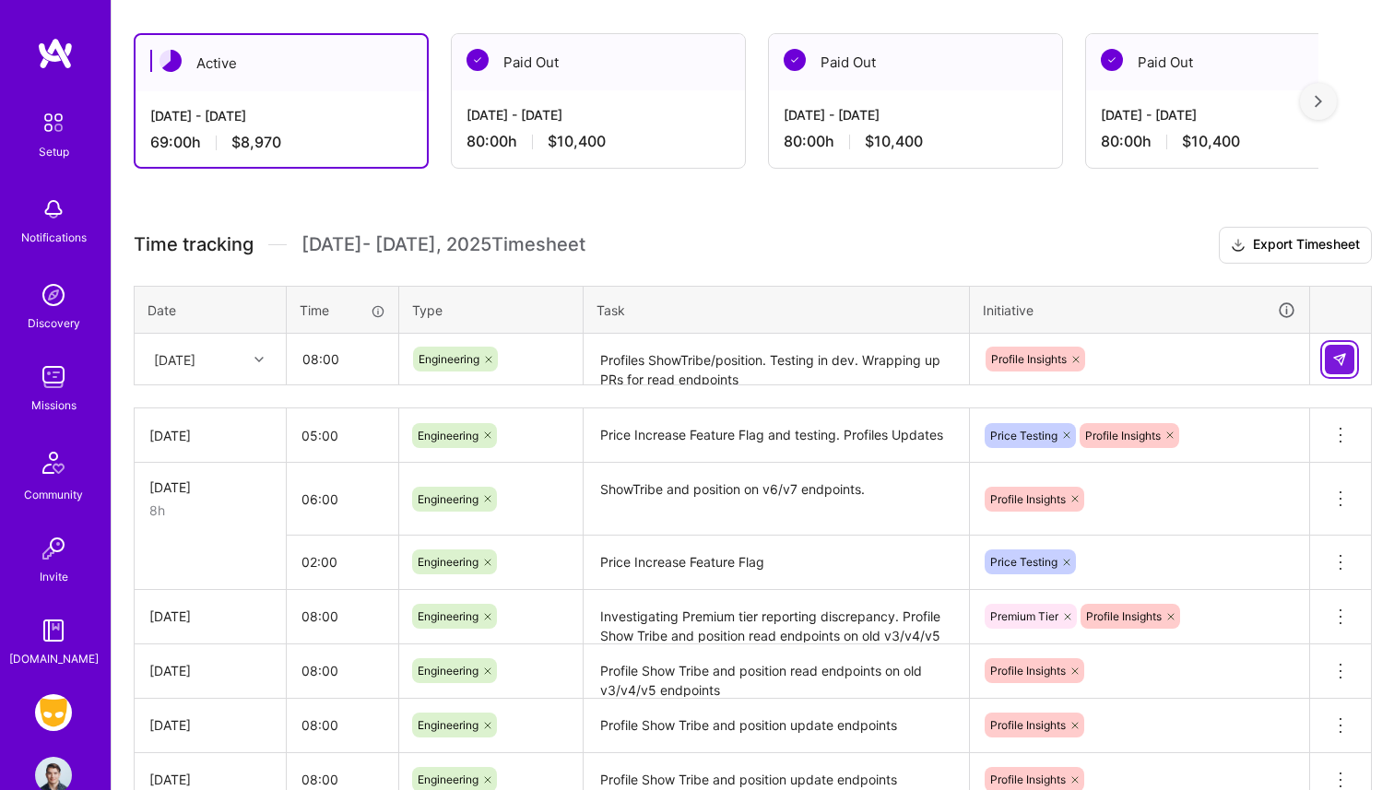
click at [1353, 363] on button at bounding box center [1339, 359] width 29 height 29
